Goal: Use online tool/utility: Utilize a website feature to perform a specific function

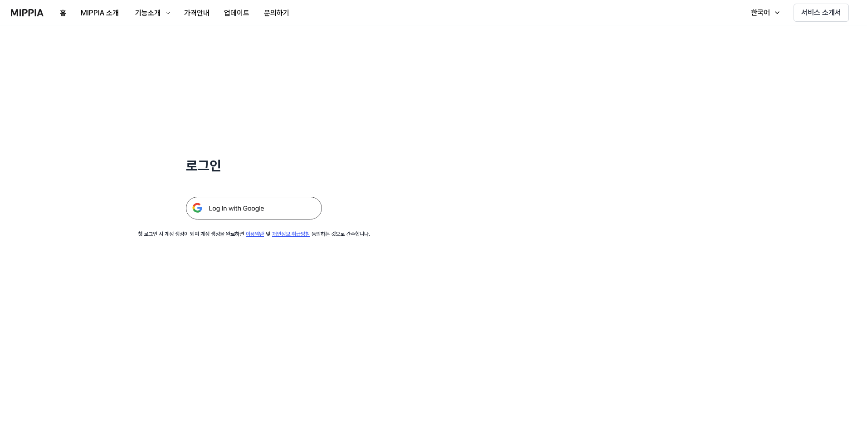
click at [257, 212] on img at bounding box center [254, 208] width 136 height 23
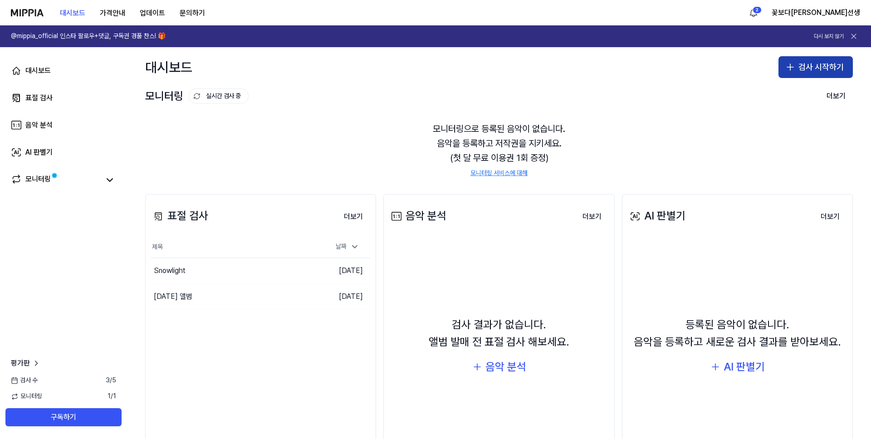
click at [796, 68] on button "검사 시작하기" at bounding box center [815, 67] width 74 height 22
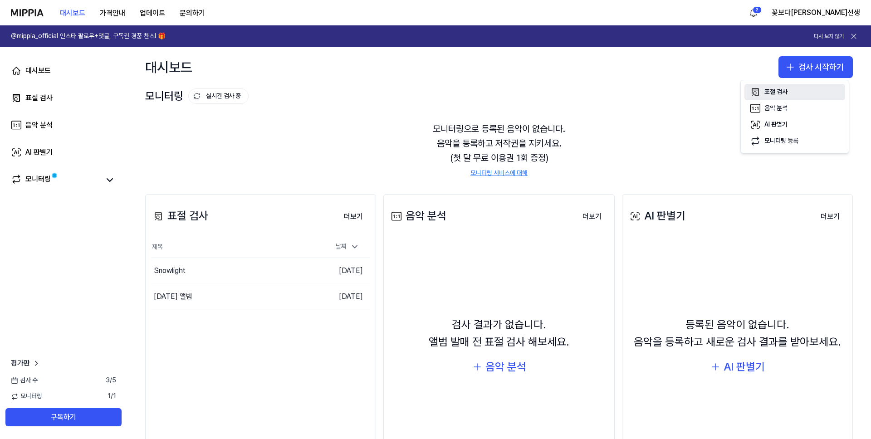
click at [782, 91] on div "표절 검사" at bounding box center [775, 92] width 23 height 9
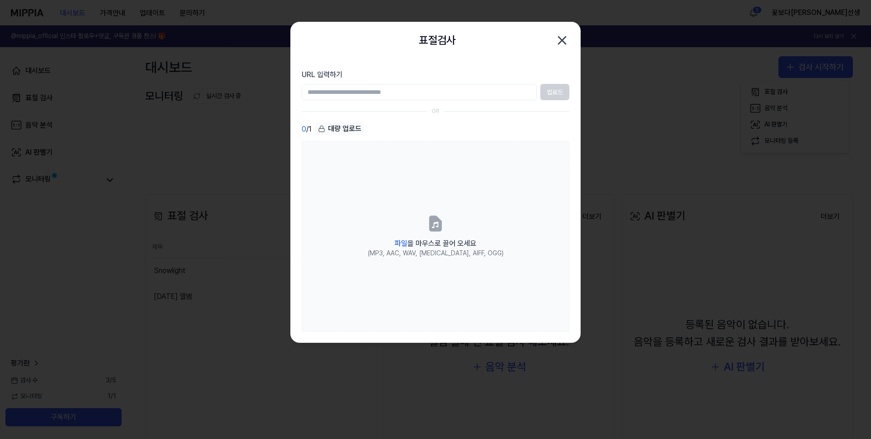
click at [400, 93] on input "URL 입력하기" at bounding box center [419, 92] width 235 height 16
paste input "**********"
type input "**********"
click at [562, 87] on button "업로드" at bounding box center [554, 92] width 29 height 16
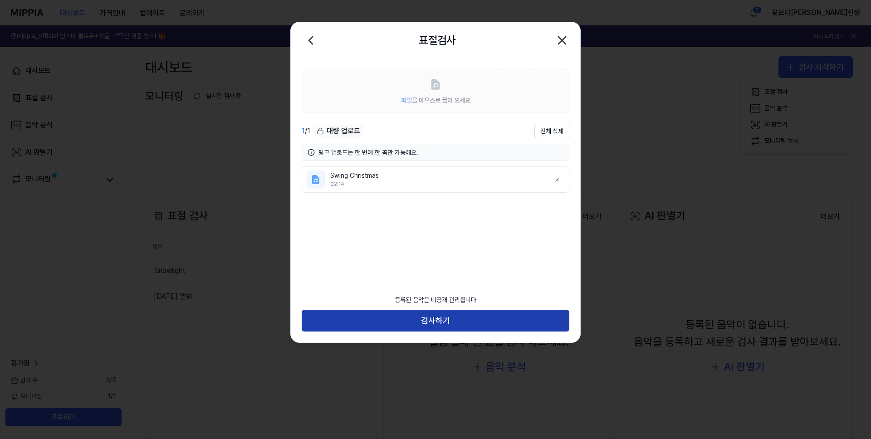
click at [425, 327] on button "검사하기" at bounding box center [436, 321] width 268 height 22
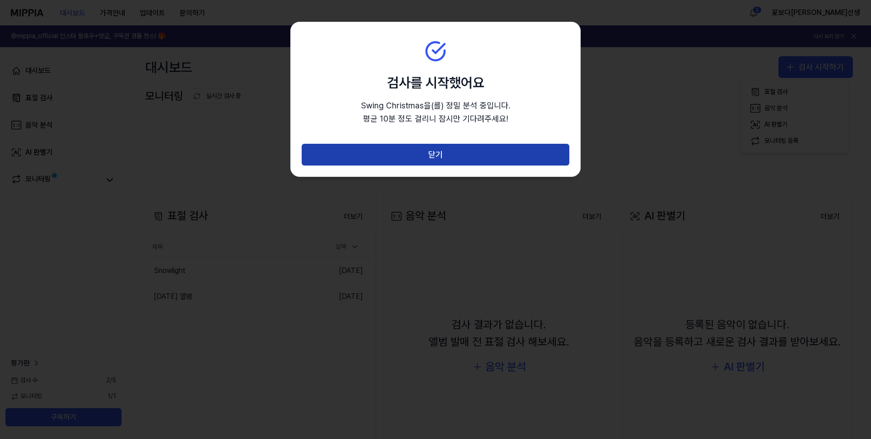
click at [422, 157] on button "닫기" at bounding box center [436, 155] width 268 height 22
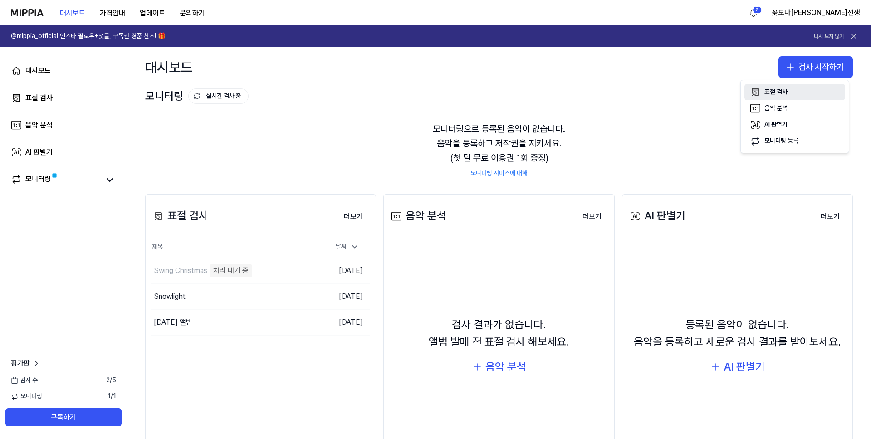
click at [778, 92] on div "표절 검사" at bounding box center [775, 92] width 23 height 9
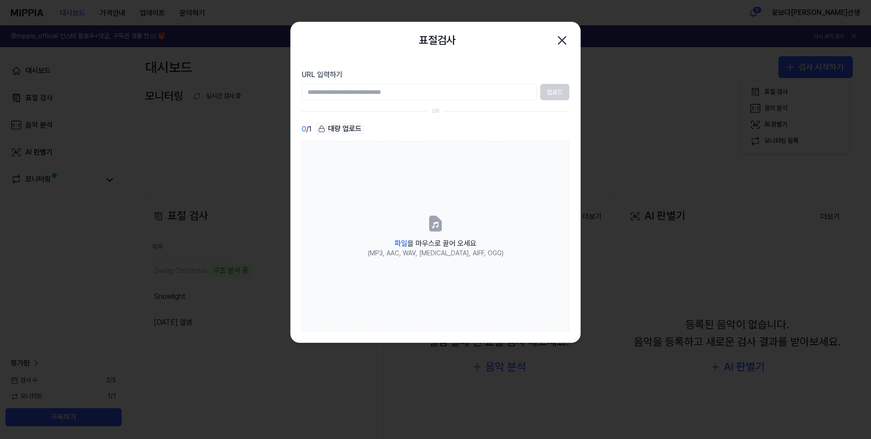
click at [431, 87] on input "URL 입력하기" at bounding box center [419, 92] width 235 height 16
paste input "**********"
type input "**********"
click at [555, 89] on button "업로드" at bounding box center [554, 92] width 29 height 16
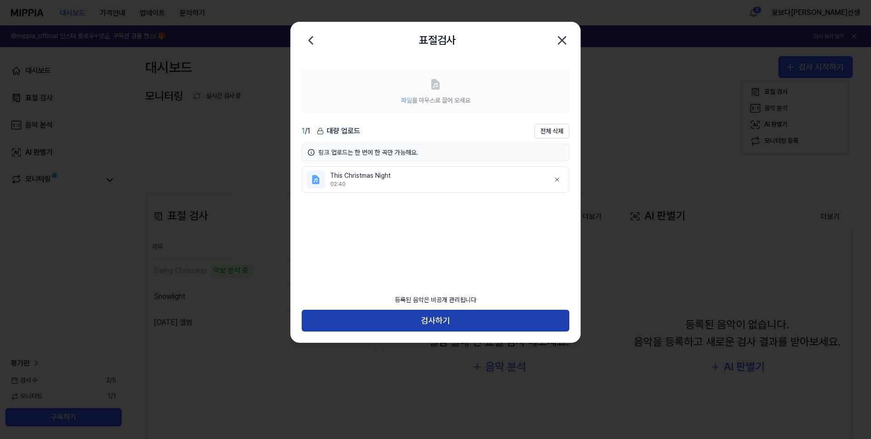
click at [479, 318] on button "검사하기" at bounding box center [436, 321] width 268 height 22
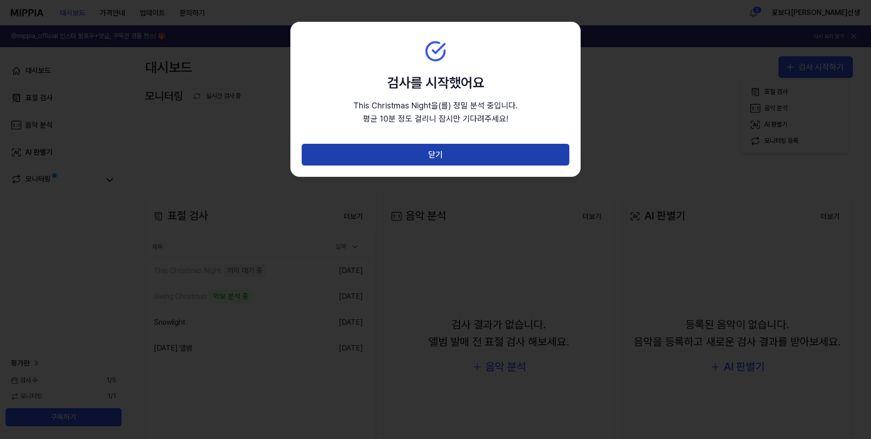
click at [465, 148] on button "닫기" at bounding box center [436, 155] width 268 height 22
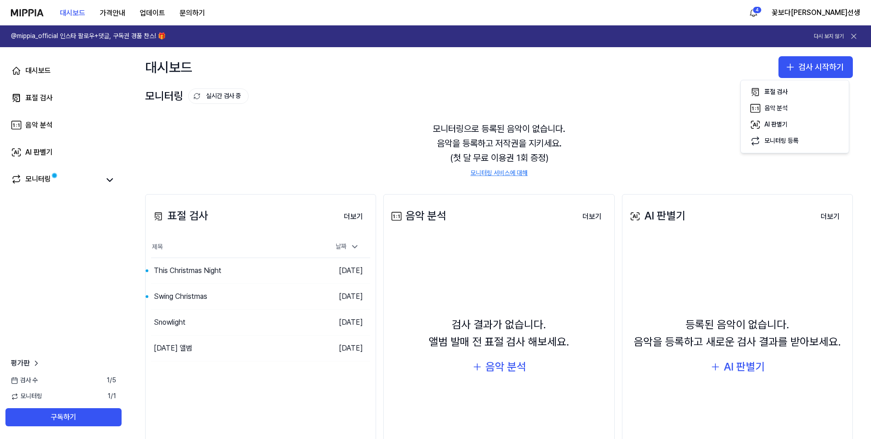
click at [744, 84] on button "표절 검사" at bounding box center [794, 92] width 101 height 16
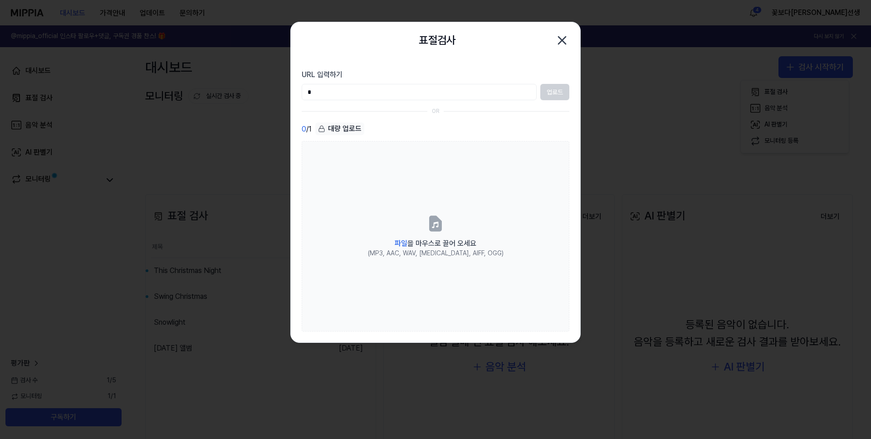
click at [562, 37] on icon "button" at bounding box center [562, 40] width 15 height 15
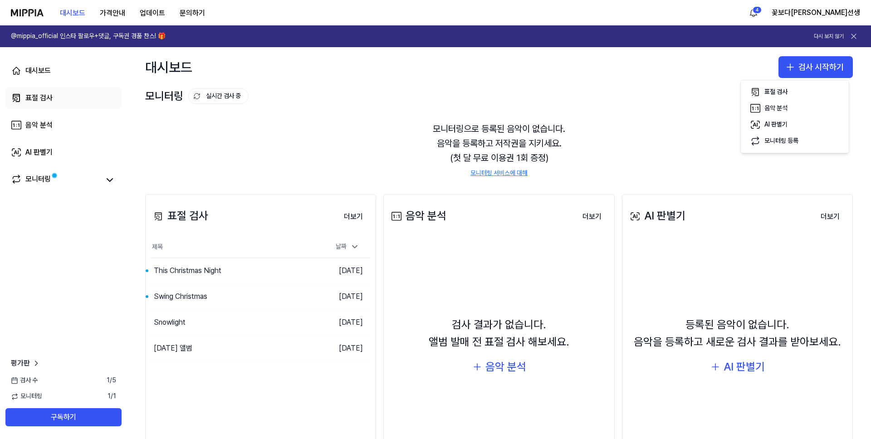
click at [43, 99] on div "표절 검사" at bounding box center [38, 98] width 27 height 11
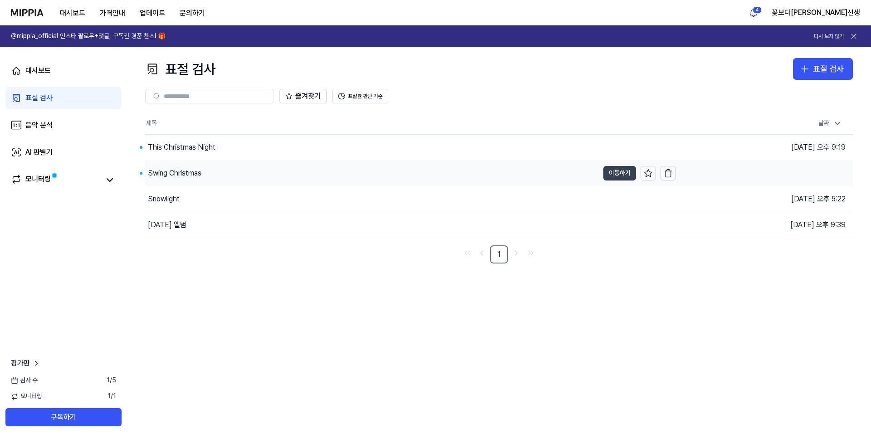
click at [617, 176] on button "이동하기" at bounding box center [619, 173] width 33 height 15
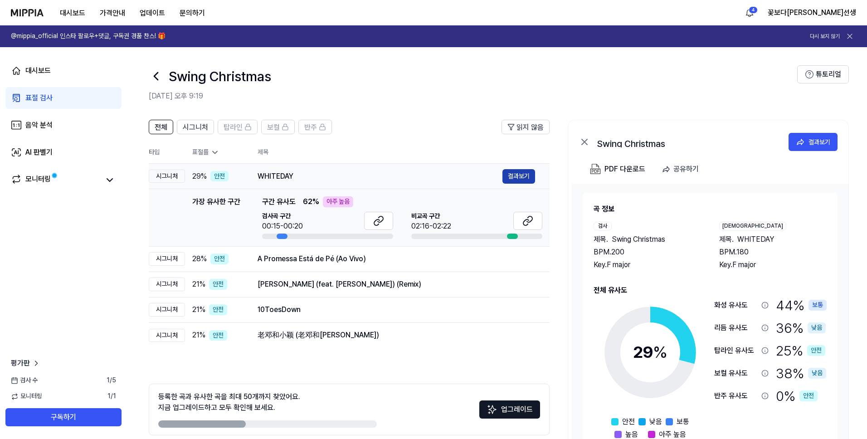
click at [514, 172] on button "결과보기" at bounding box center [519, 176] width 33 height 15
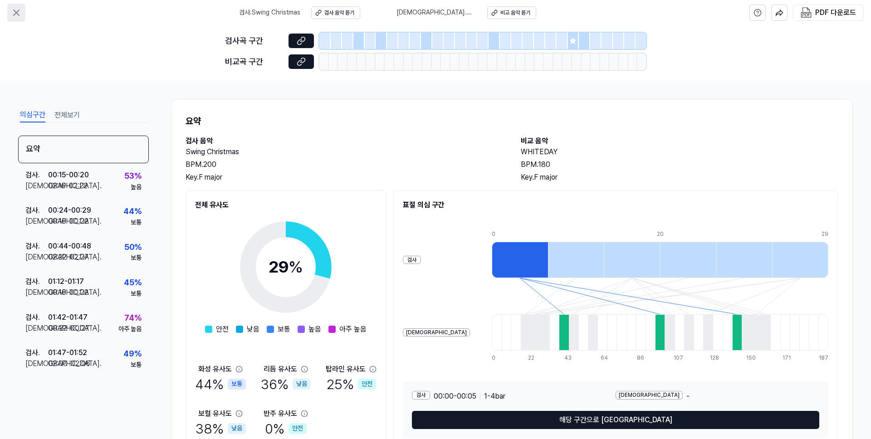
click at [16, 17] on icon at bounding box center [16, 12] width 11 height 11
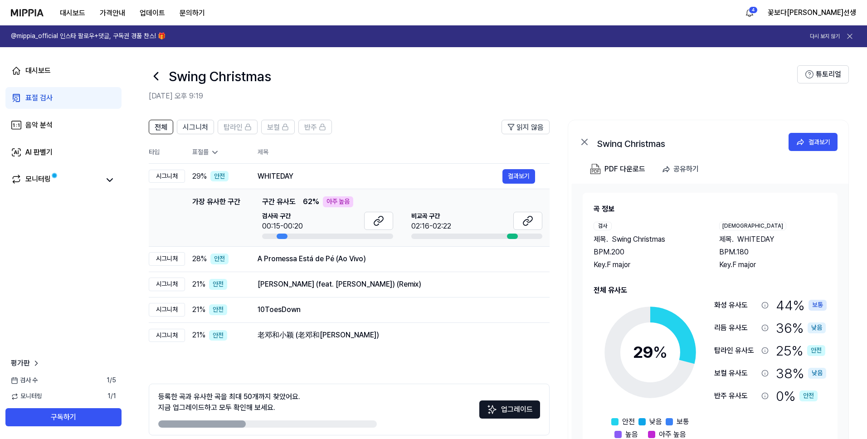
click at [155, 78] on icon at bounding box center [156, 76] width 15 height 15
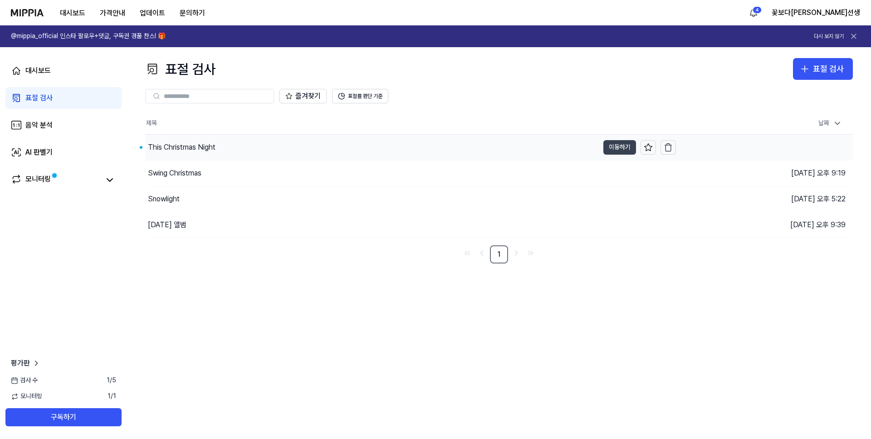
click at [621, 151] on button "이동하기" at bounding box center [619, 147] width 33 height 15
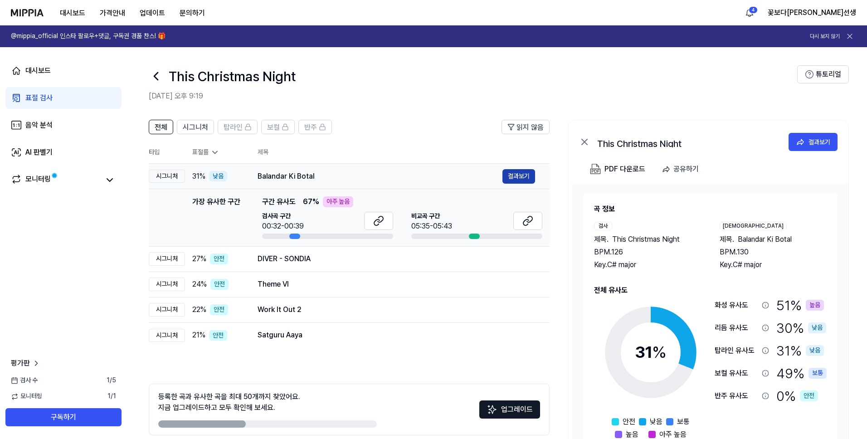
click at [517, 176] on button "결과보기" at bounding box center [519, 176] width 33 height 15
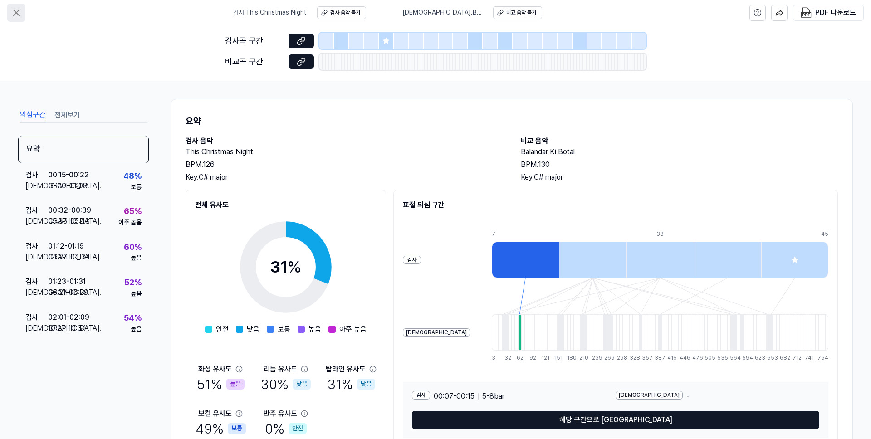
click at [17, 14] on icon at bounding box center [16, 12] width 11 height 11
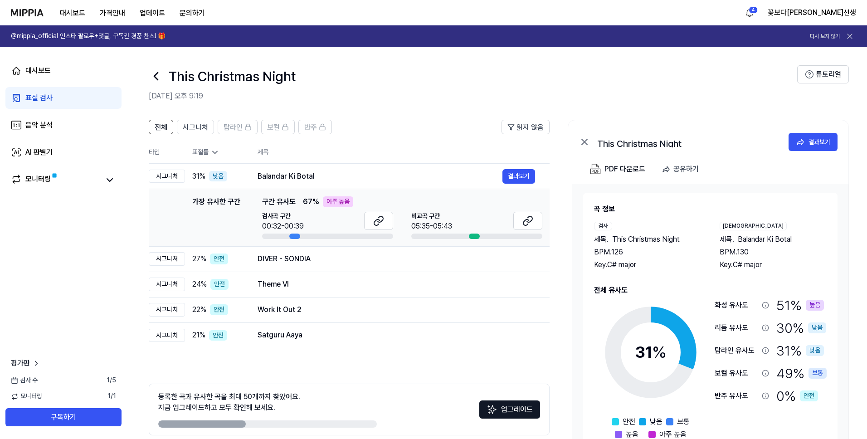
click at [115, 243] on div "대시보드 표절 검사 음악 분석 AI 판별기 모니터링 평가판 검사 [DATE] 모니터링 1 / 1 구독하기" at bounding box center [63, 243] width 127 height 392
click at [524, 178] on button "결과보기" at bounding box center [519, 176] width 33 height 15
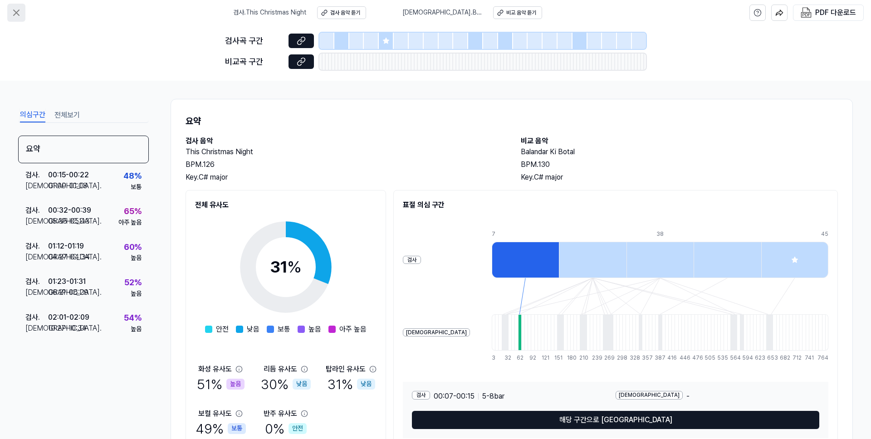
click at [16, 11] on icon at bounding box center [16, 12] width 11 height 11
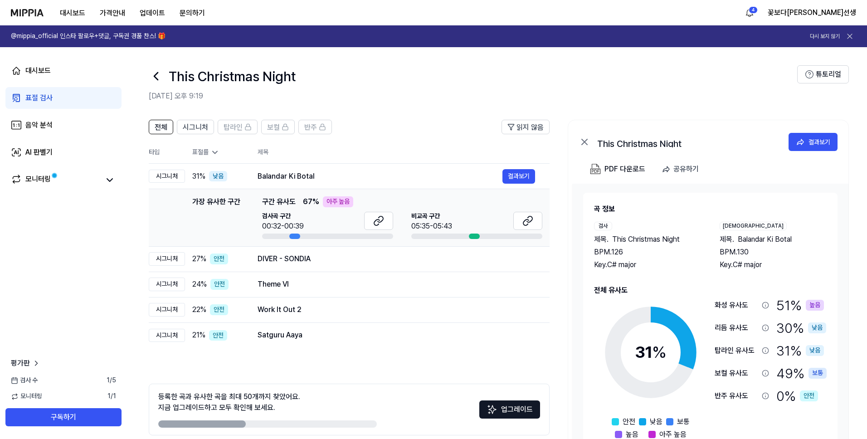
click at [153, 75] on icon at bounding box center [156, 76] width 15 height 15
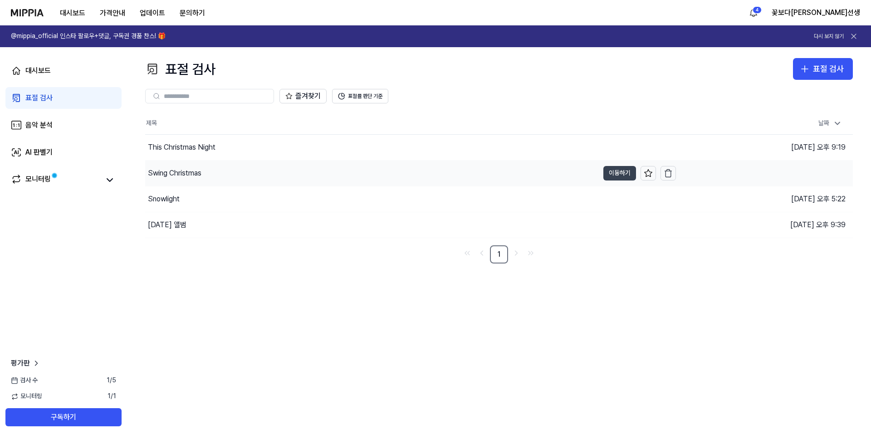
click at [617, 172] on button "이동하기" at bounding box center [619, 173] width 33 height 15
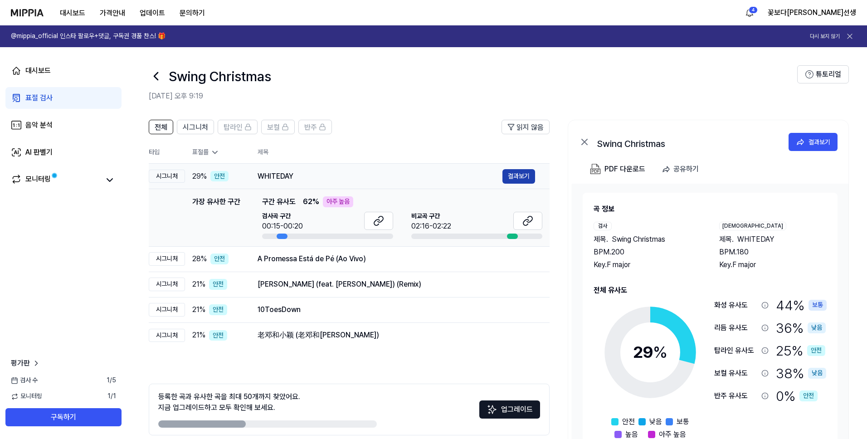
click at [523, 181] on button "결과보기" at bounding box center [519, 176] width 33 height 15
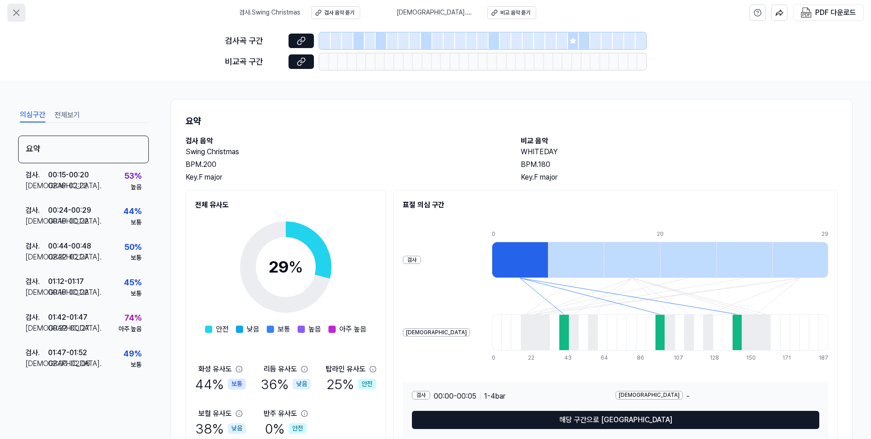
click at [20, 11] on icon at bounding box center [16, 12] width 11 height 11
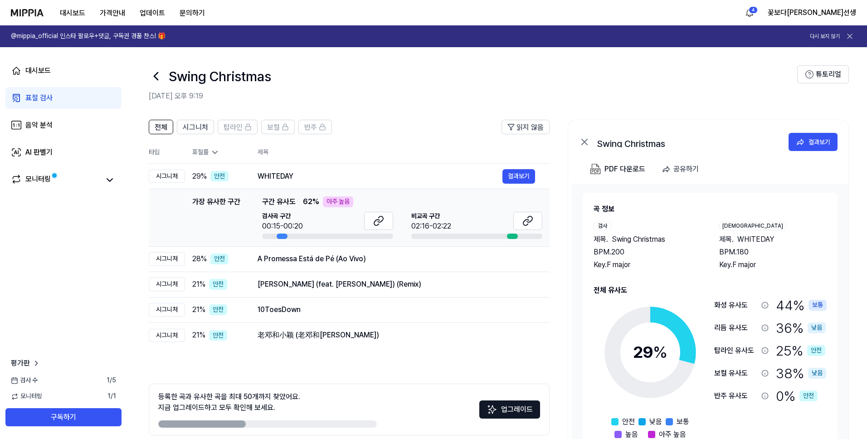
click at [155, 78] on icon at bounding box center [156, 76] width 15 height 15
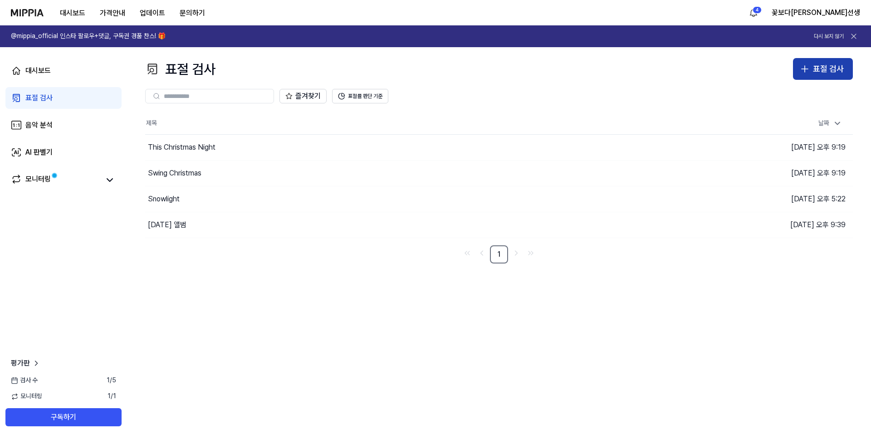
click at [832, 68] on div "표절 검사" at bounding box center [828, 69] width 31 height 13
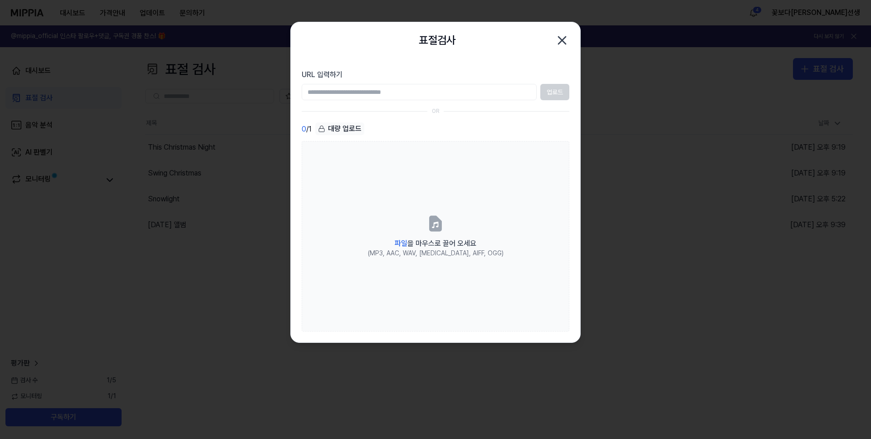
click at [320, 92] on input "URL 입력하기" at bounding box center [419, 92] width 235 height 16
type input "**********"
click at [565, 94] on button "업로드" at bounding box center [554, 92] width 29 height 16
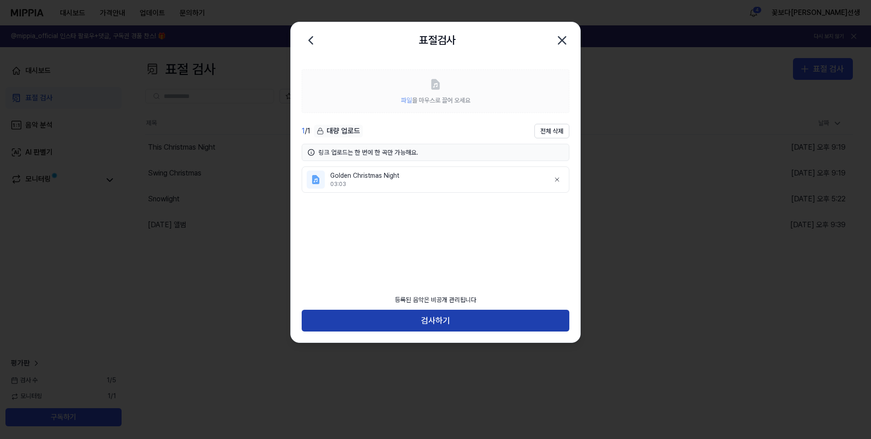
click at [388, 323] on button "검사하기" at bounding box center [436, 321] width 268 height 22
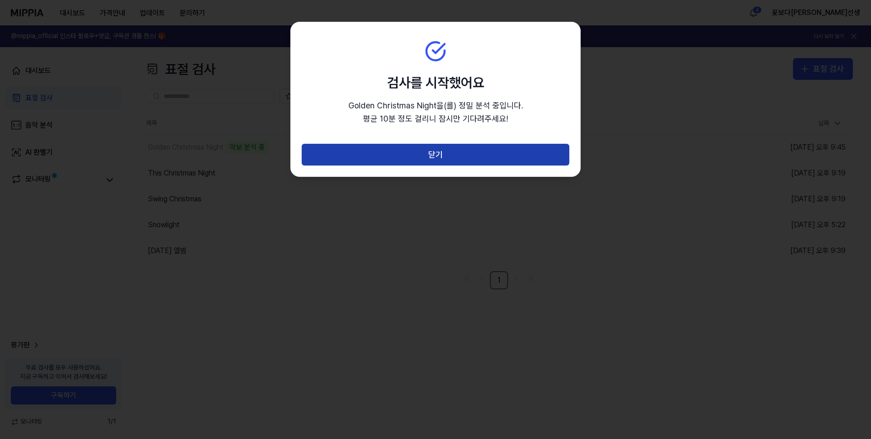
click at [435, 153] on button "닫기" at bounding box center [436, 155] width 268 height 22
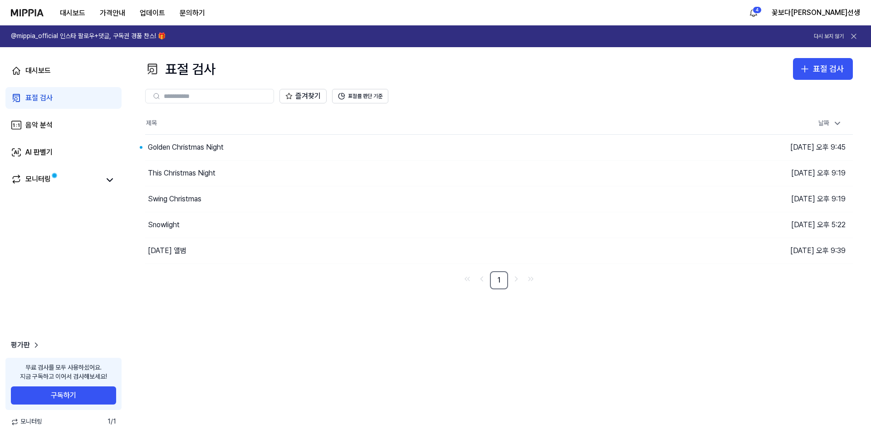
click at [440, 69] on div "표절 검사 표절 검사" at bounding box center [499, 69] width 708 height 22
click at [619, 146] on button "이동하기" at bounding box center [619, 147] width 33 height 15
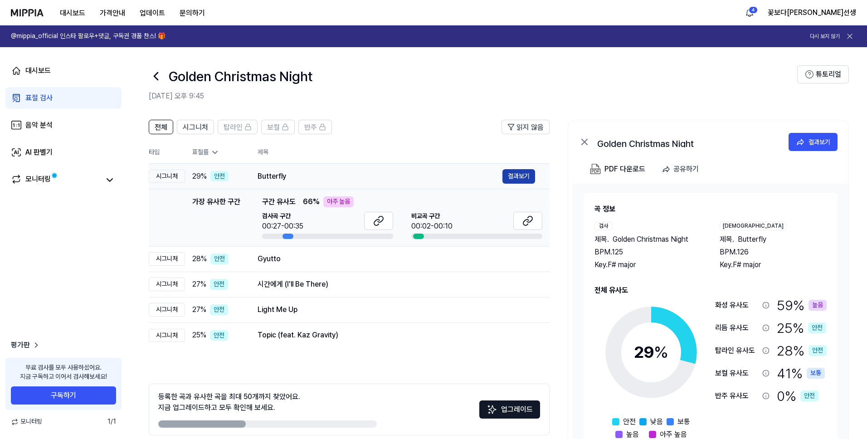
click at [517, 174] on button "결과보기" at bounding box center [519, 176] width 33 height 15
